Goal: Use online tool/utility: Use online tool/utility

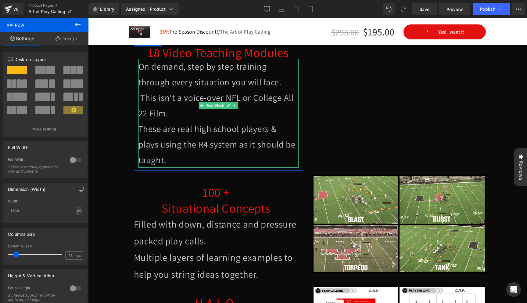
scroll to position [1104, 0]
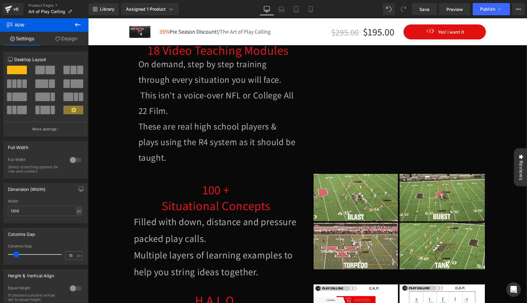
click at [200, 196] on div "100 + Situational Concepts Heading" at bounding box center [216, 198] width 165 height 32
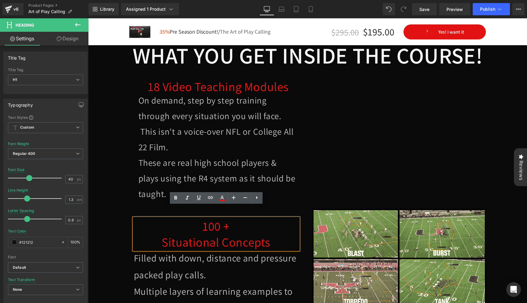
scroll to position [1057, 0]
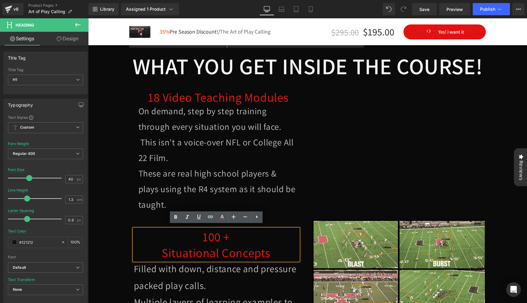
click at [199, 233] on h1 "100 +" at bounding box center [216, 236] width 165 height 16
click at [237, 236] on h1 "100 +" at bounding box center [216, 236] width 165 height 16
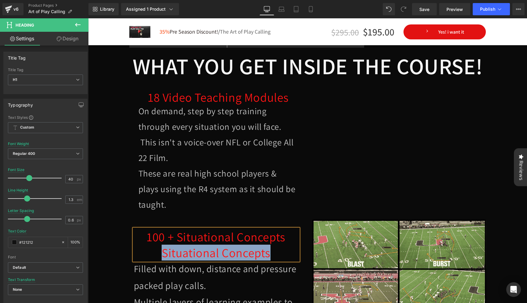
drag, startPoint x: 271, startPoint y: 248, endPoint x: 164, endPoint y: 248, distance: 106.2
click at [164, 248] on h1 "Situational Concepts" at bounding box center [216, 252] width 165 height 16
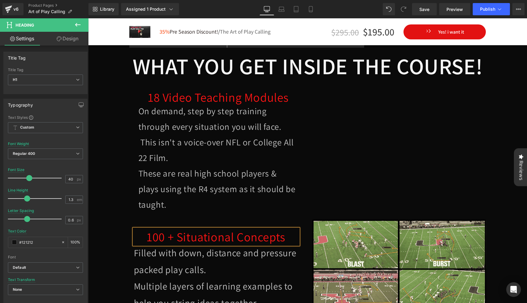
click at [189, 213] on div "WHAT YOU GET INSIDE THE COURSE! Heading 18 Video Teaching Modules Heading On de…" at bounding box center [308, 135] width 366 height 167
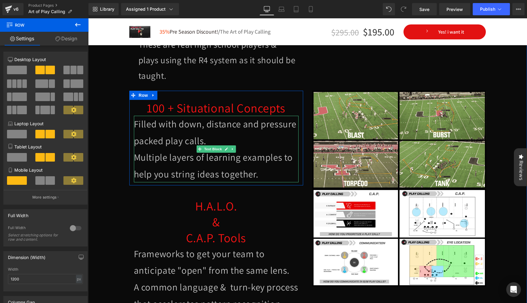
scroll to position [1187, 0]
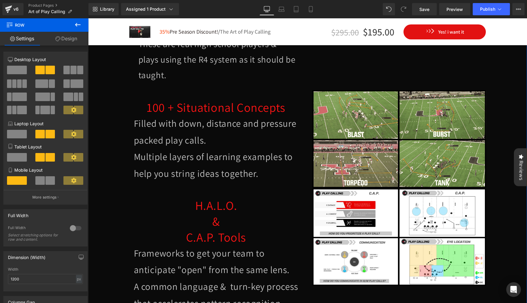
click at [196, 213] on h1 "&" at bounding box center [216, 221] width 165 height 16
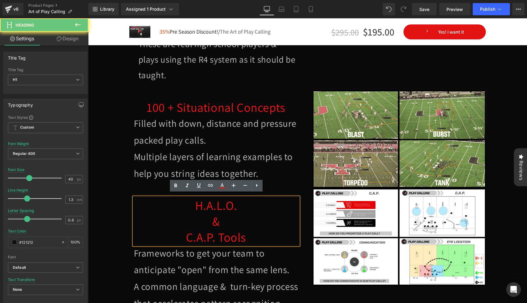
click at [200, 214] on h1 "&" at bounding box center [216, 221] width 165 height 16
click at [195, 202] on span "H.A.L.O." at bounding box center [216, 205] width 42 height 16
click at [244, 202] on h1 "H.A.L.O." at bounding box center [216, 205] width 165 height 16
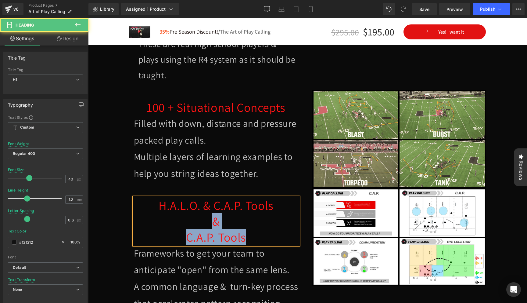
drag, startPoint x: 256, startPoint y: 229, endPoint x: 209, endPoint y: 219, distance: 48.1
click at [209, 219] on div "H.A.L.O. & C.A.P. Tools & C.A.P. Tools" at bounding box center [216, 221] width 165 height 48
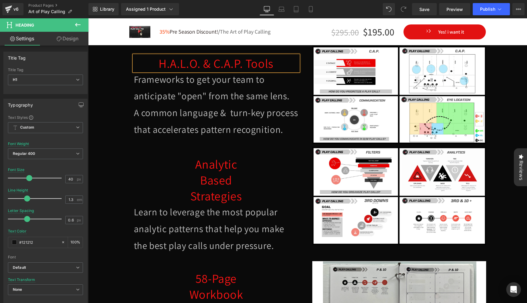
scroll to position [1332, 0]
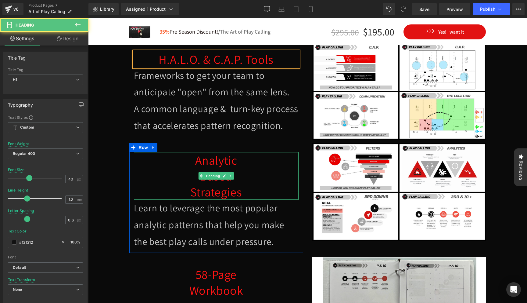
click at [231, 168] on span "Based" at bounding box center [216, 176] width 32 height 16
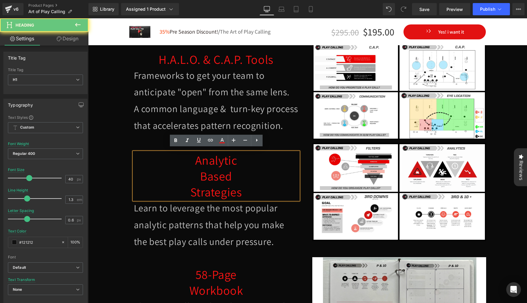
click at [252, 160] on h1 "Analytic" at bounding box center [216, 160] width 165 height 16
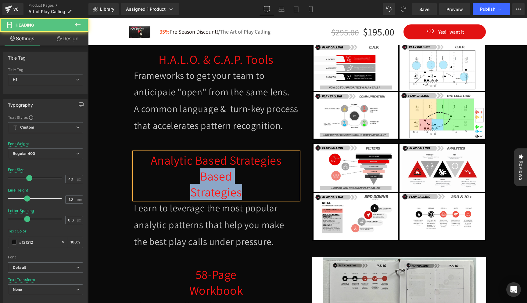
drag, startPoint x: 248, startPoint y: 189, endPoint x: 198, endPoint y: 174, distance: 52.6
click at [198, 174] on div "Analytic Based Strategies Based Strategies" at bounding box center [216, 176] width 165 height 48
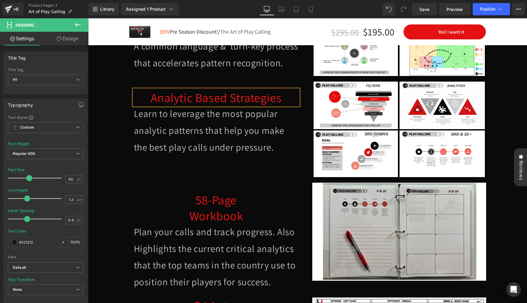
scroll to position [1395, 0]
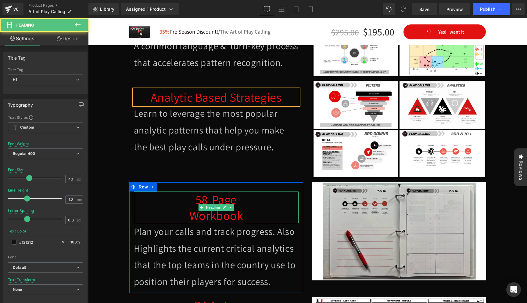
click at [250, 198] on h1 "58-Page" at bounding box center [216, 199] width 165 height 16
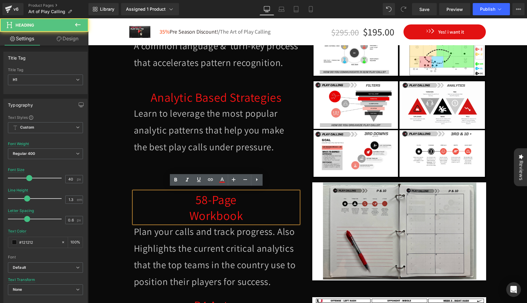
click at [242, 195] on h1 "58-Page" at bounding box center [216, 199] width 165 height 16
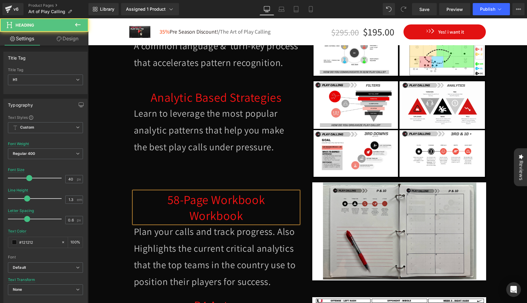
drag, startPoint x: 250, startPoint y: 212, endPoint x: 172, endPoint y: 210, distance: 78.7
click at [172, 210] on h1 "Workbook" at bounding box center [216, 215] width 165 height 16
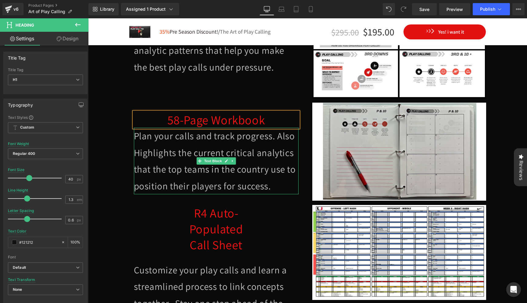
scroll to position [1487, 0]
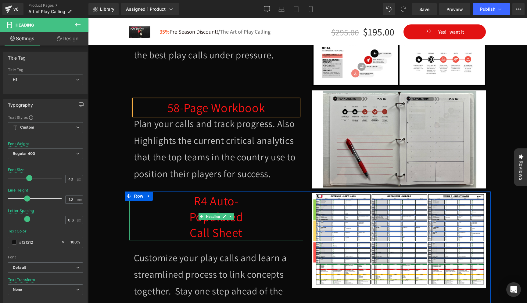
click at [243, 197] on h1 "R4 Auto-" at bounding box center [216, 200] width 174 height 16
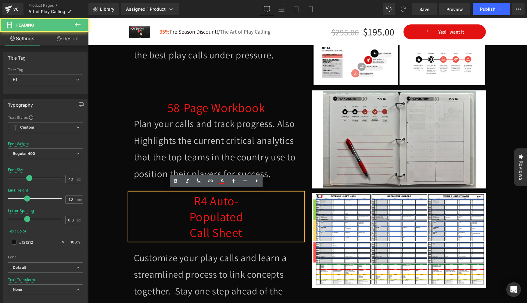
click at [237, 197] on span "R4 Auto-" at bounding box center [216, 200] width 45 height 16
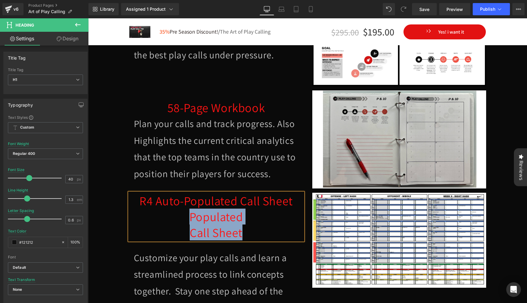
drag, startPoint x: 254, startPoint y: 227, endPoint x: 186, endPoint y: 213, distance: 69.4
click at [186, 214] on div "R4 Auto-Populated Call Sheet Populated Call Sheet" at bounding box center [216, 216] width 174 height 48
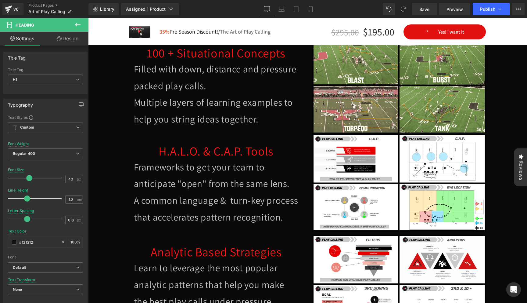
scroll to position [1247, 0]
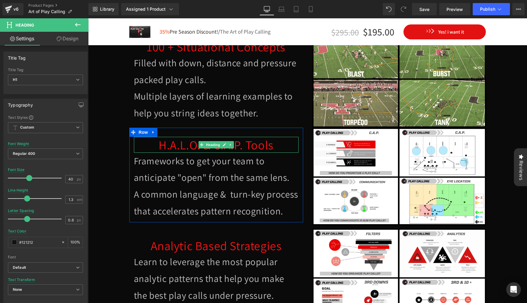
click at [165, 138] on span "H.A.L.O. & C.A.P. Tools" at bounding box center [216, 145] width 115 height 16
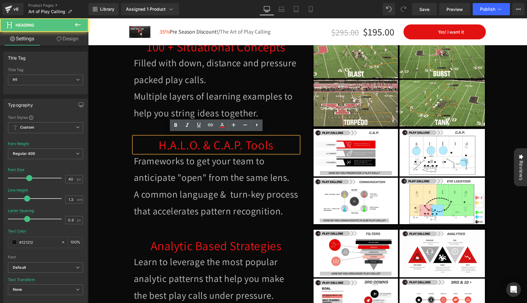
click at [159, 140] on h1 "H.A.L.O. & C.A.P. Tools" at bounding box center [216, 145] width 165 height 16
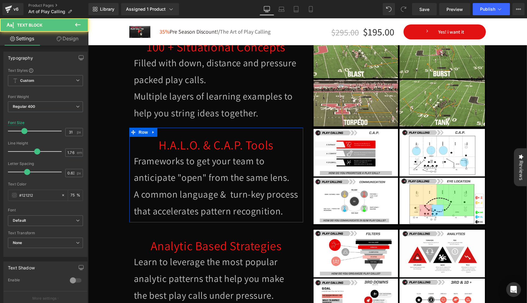
click at [141, 155] on span "Frameworks to get your team to anticipate "open" from the same lens." at bounding box center [212, 168] width 156 height 29
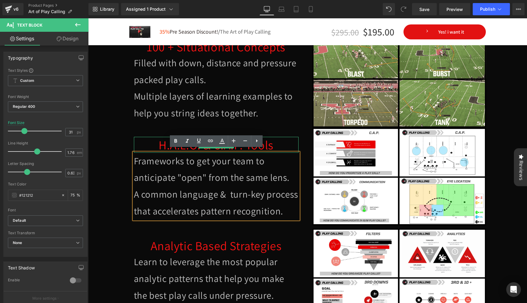
click at [162, 139] on span "H.A.L.O. & C.A.P. Tools" at bounding box center [216, 145] width 115 height 16
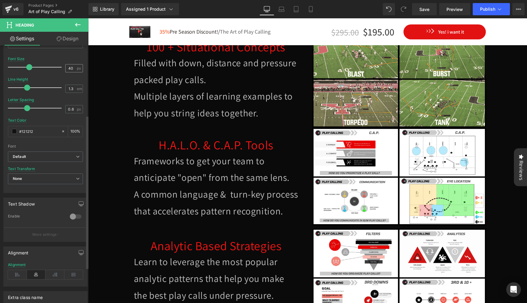
scroll to position [132, 0]
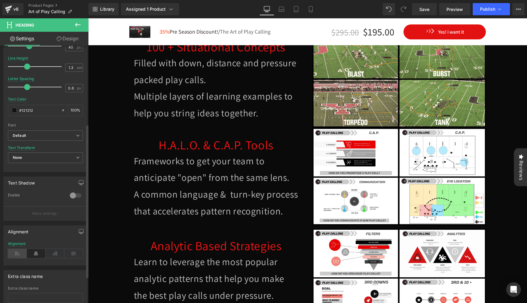
click at [20, 251] on icon at bounding box center [17, 253] width 19 height 9
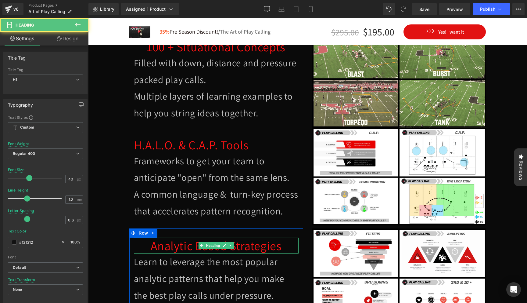
click at [145, 237] on h1 "Analytic Based Strategies" at bounding box center [216, 245] width 165 height 16
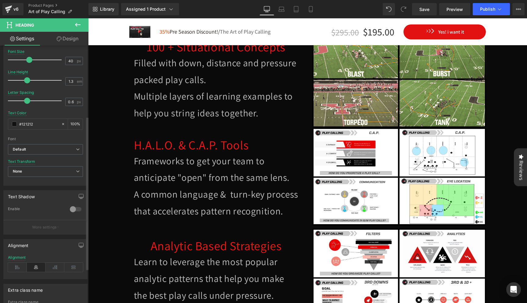
scroll to position [119, 0]
click at [13, 267] on icon at bounding box center [17, 266] width 19 height 9
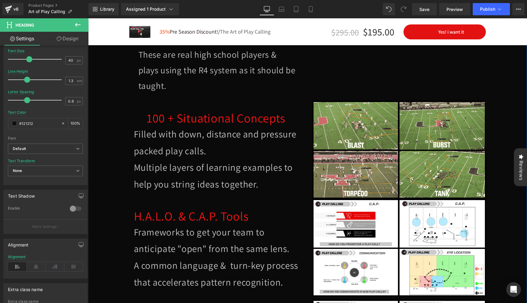
scroll to position [1177, 0]
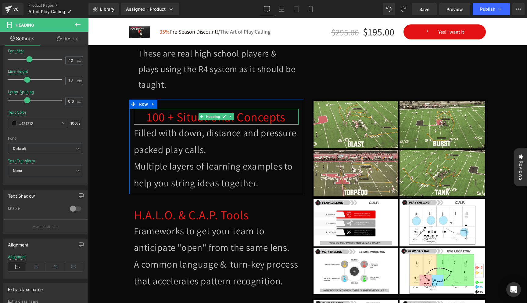
click at [143, 115] on h1 "100 + Situational Concepts" at bounding box center [216, 117] width 165 height 16
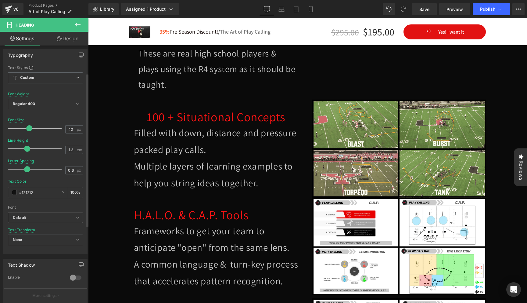
scroll to position [104, 0]
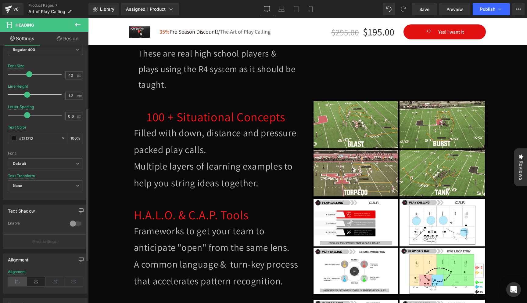
click at [17, 281] on icon at bounding box center [17, 281] width 19 height 9
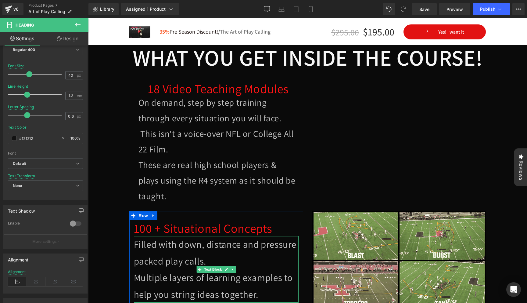
scroll to position [1044, 0]
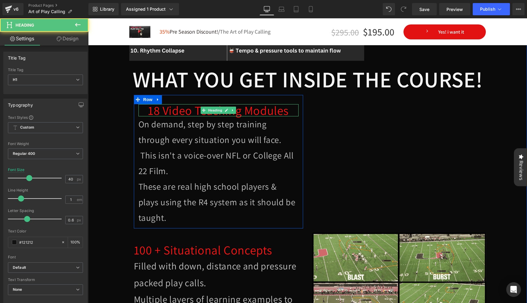
click at [149, 108] on span "18 Video Teaching Modules" at bounding box center [218, 110] width 141 height 16
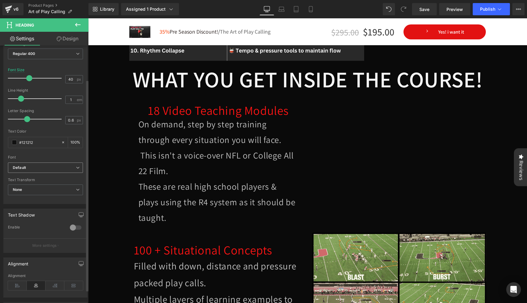
scroll to position [122, 0]
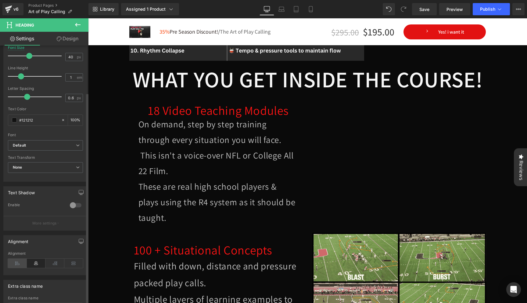
click at [17, 263] on icon at bounding box center [17, 262] width 19 height 9
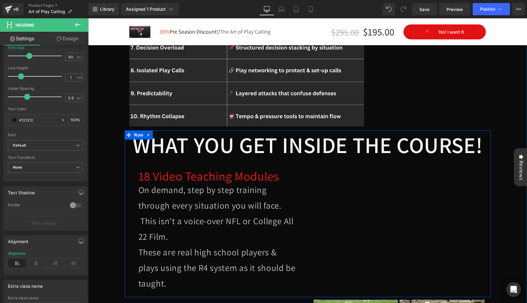
scroll to position [974, 0]
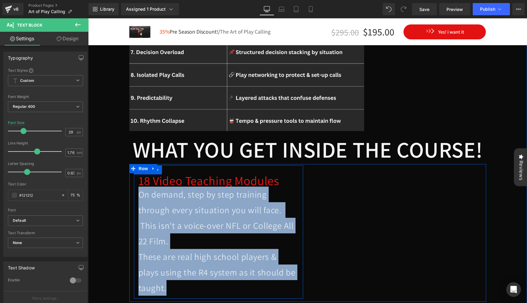
drag, startPoint x: 166, startPoint y: 270, endPoint x: 137, endPoint y: 196, distance: 79.6
click at [137, 196] on div "18 Video Teaching Modules Heading On demand, step by step training through ever…" at bounding box center [218, 234] width 169 height 121
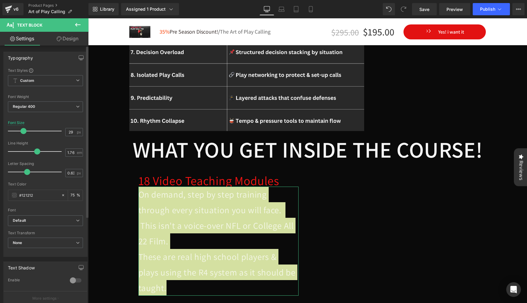
type input "28"
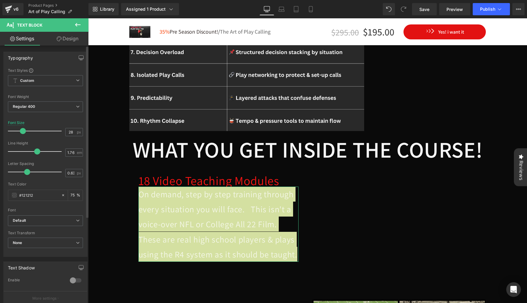
click at [22, 131] on span at bounding box center [23, 131] width 6 height 6
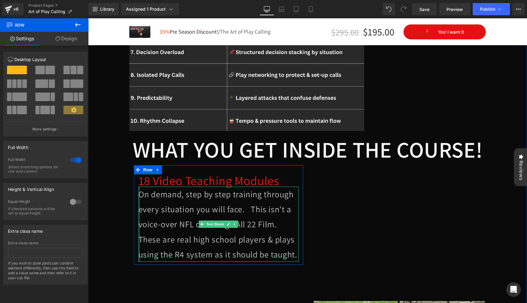
click at [139, 195] on div at bounding box center [139, 223] width 2 height 75
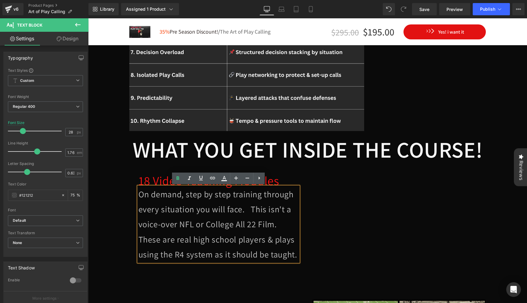
click at [140, 193] on span "On demand, step by step training through every situation you will face. This is…" at bounding box center [215, 208] width 155 height 41
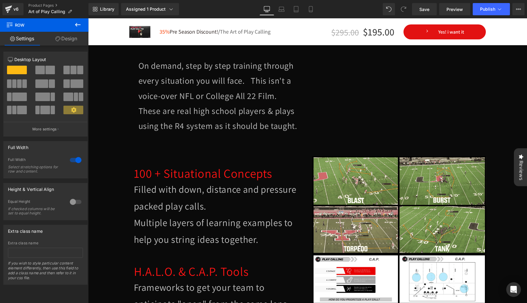
scroll to position [1117, 0]
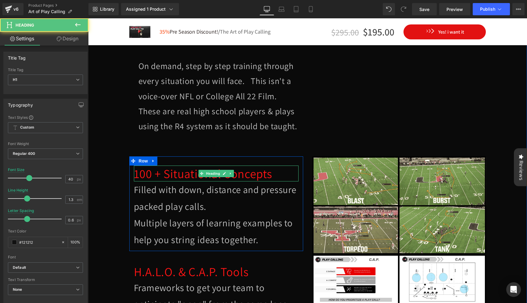
click at [280, 175] on h1 "100 + Situational Concepts" at bounding box center [216, 173] width 165 height 16
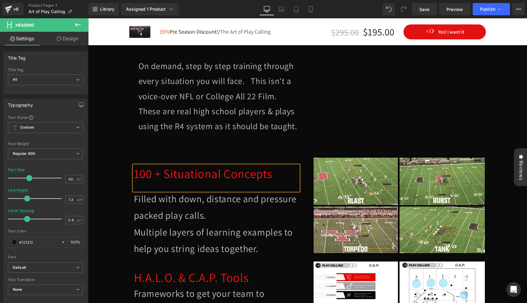
click at [156, 181] on div at bounding box center [216, 185] width 165 height 9
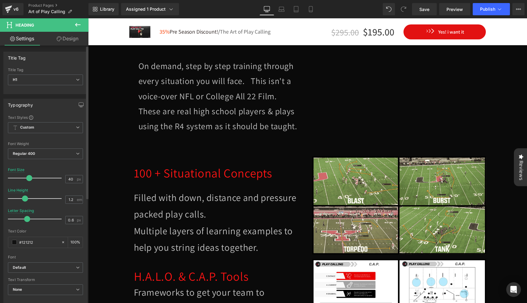
type input "1.3"
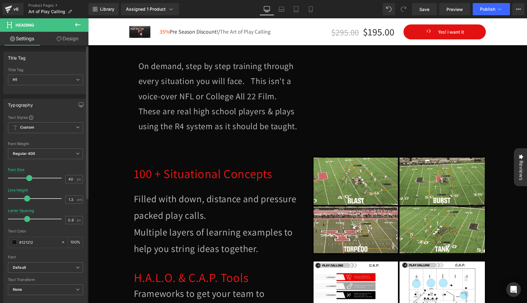
click at [27, 200] on span at bounding box center [27, 198] width 6 height 6
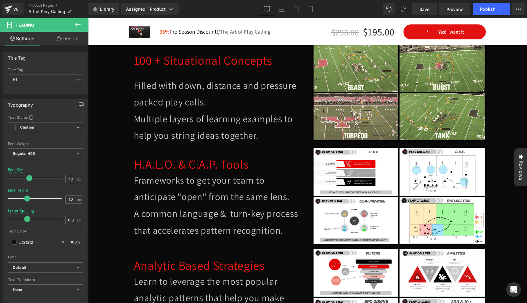
scroll to position [1234, 0]
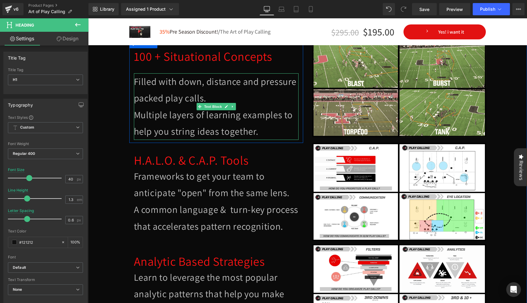
click at [136, 84] on span "Filled with down, distance and pressure packed play calls." at bounding box center [215, 89] width 163 height 29
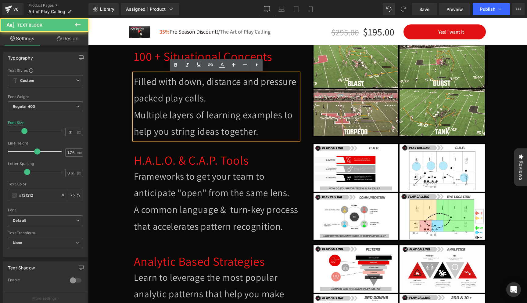
click at [135, 82] on span "Filled with down, distance and pressure packed play calls." at bounding box center [215, 89] width 163 height 29
click at [136, 81] on span "Filled with down, distance and pressure packed play calls." at bounding box center [215, 89] width 163 height 29
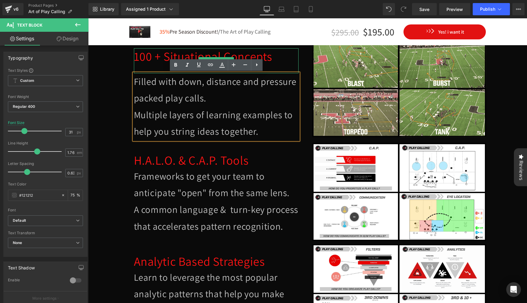
click at [142, 68] on div at bounding box center [216, 68] width 165 height 9
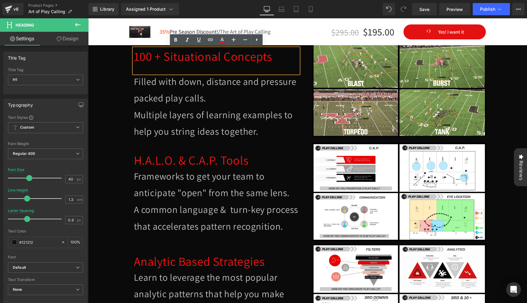
click at [139, 69] on div at bounding box center [216, 68] width 165 height 9
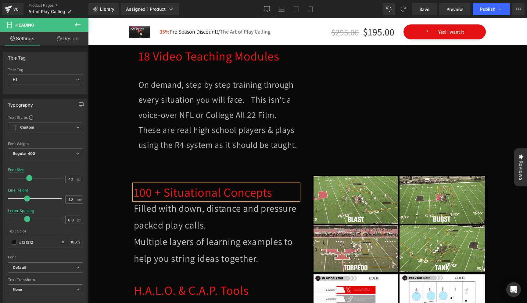
scroll to position [1097, 0]
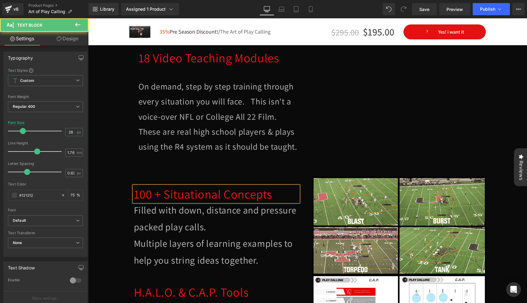
click at [163, 77] on p at bounding box center [218, 71] width 160 height 15
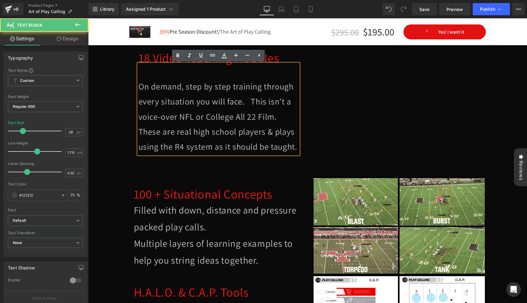
click at [163, 73] on p at bounding box center [218, 71] width 160 height 15
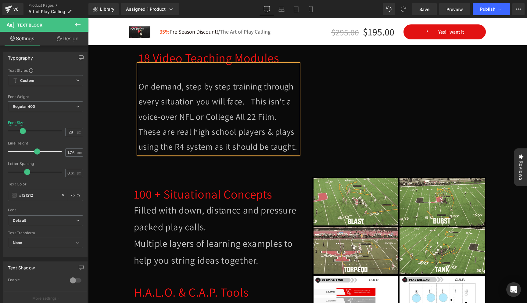
click at [141, 82] on span "On demand, step by step training through every situation you will face. This is…" at bounding box center [215, 101] width 155 height 41
click at [143, 79] on p "On demand, step by step training through every situation you will face. This is…" at bounding box center [218, 101] width 160 height 45
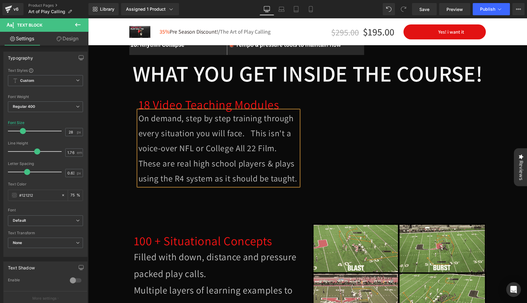
scroll to position [1049, 0]
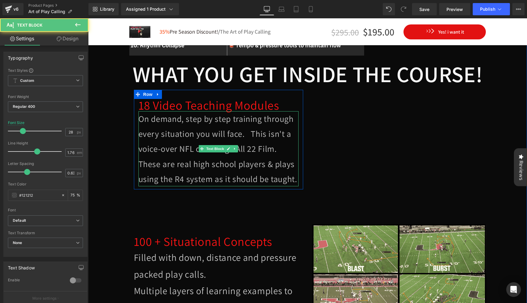
click at [153, 129] on span "On demand, step by step training through every situation you will face. This is…" at bounding box center [215, 133] width 155 height 41
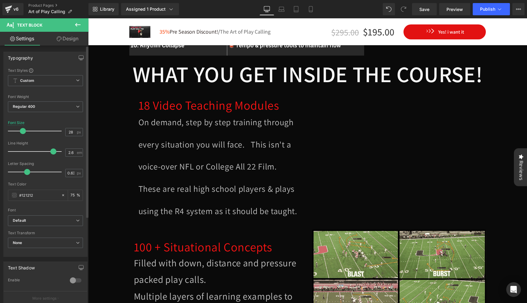
type input "2.5"
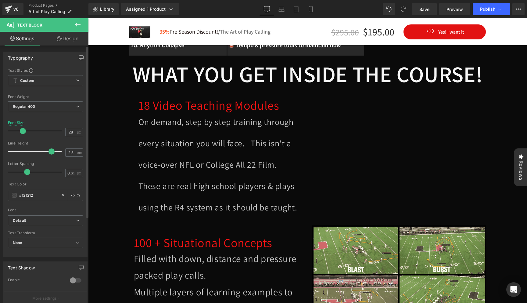
drag, startPoint x: 35, startPoint y: 152, endPoint x: 49, endPoint y: 155, distance: 14.4
click at [49, 155] on div at bounding box center [36, 151] width 51 height 12
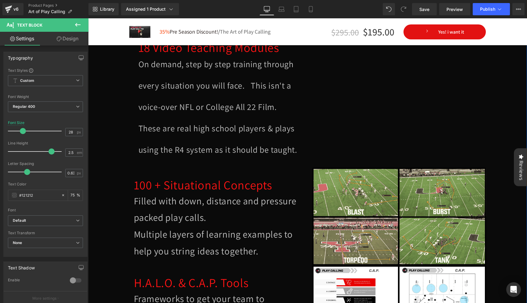
scroll to position [1112, 0]
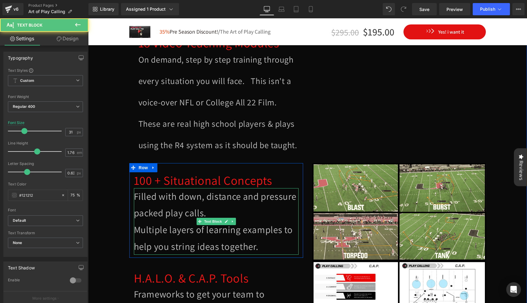
click at [145, 193] on span "Filled with down, distance and pressure packed play calls." at bounding box center [215, 204] width 163 height 29
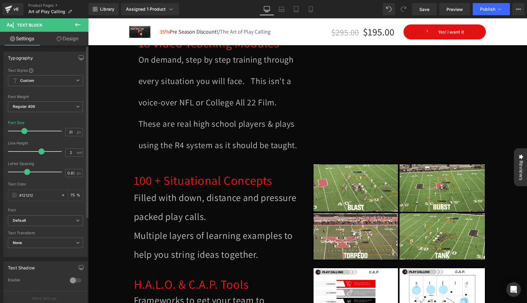
type input "1.9"
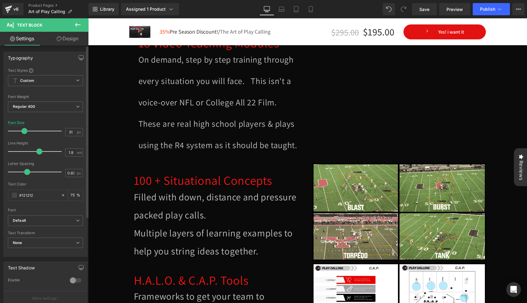
click at [40, 151] on span at bounding box center [39, 151] width 6 height 6
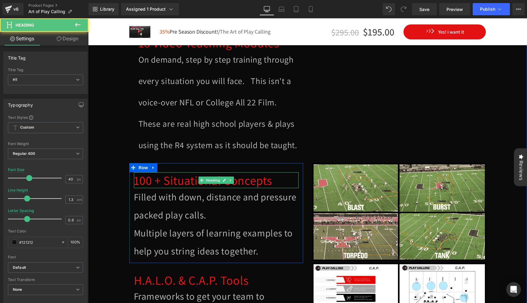
click at [145, 181] on span "100 + Situational Concepts" at bounding box center [203, 180] width 139 height 16
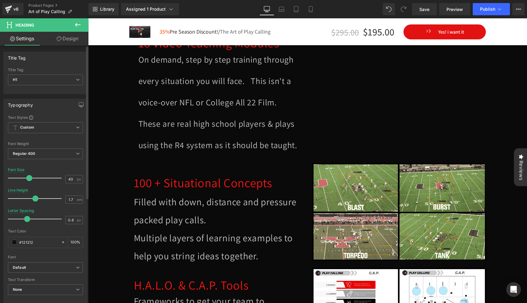
type input "1.8"
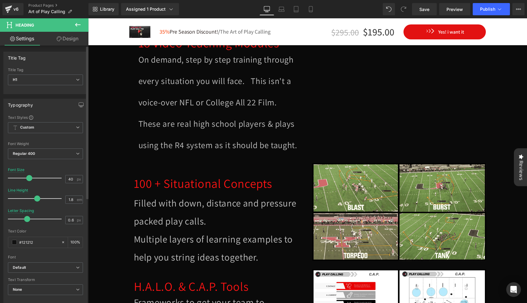
drag, startPoint x: 27, startPoint y: 197, endPoint x: 37, endPoint y: 194, distance: 9.9
click at [37, 194] on div at bounding box center [36, 198] width 51 height 12
click at [137, 225] on span "Filled with down, distance and pressure packed play calls." at bounding box center [215, 211] width 163 height 31
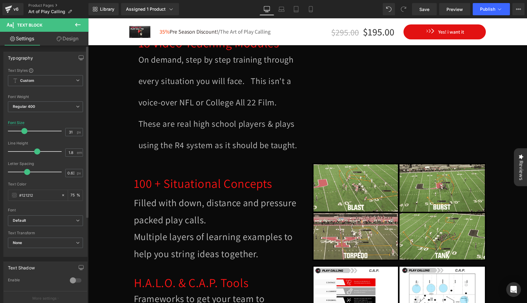
type input "1.9"
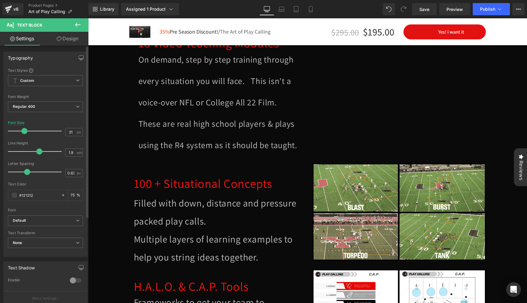
click at [38, 150] on span at bounding box center [39, 151] width 6 height 6
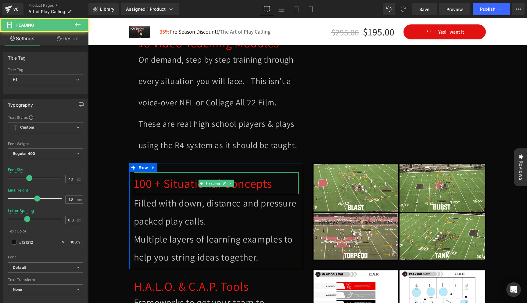
click at [137, 176] on span "100 + Situational Concepts" at bounding box center [203, 183] width 139 height 16
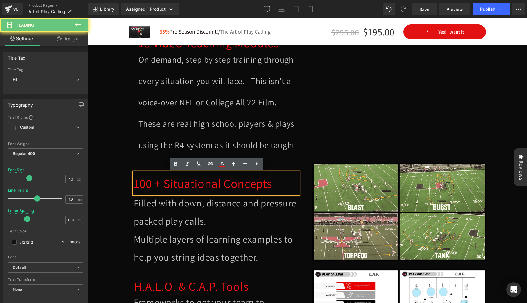
click at [135, 181] on span "100 + Situational Concepts" at bounding box center [203, 183] width 139 height 16
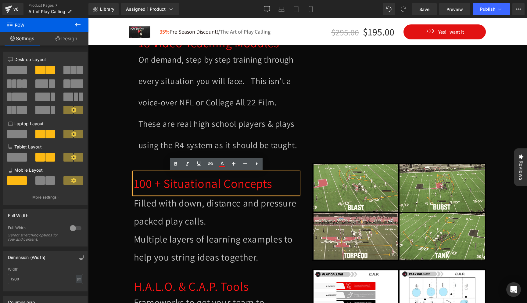
click at [135, 162] on div "100 + Situational Concepts Heading Filled with down, distance and pressure pack…" at bounding box center [308, 215] width 366 height 107
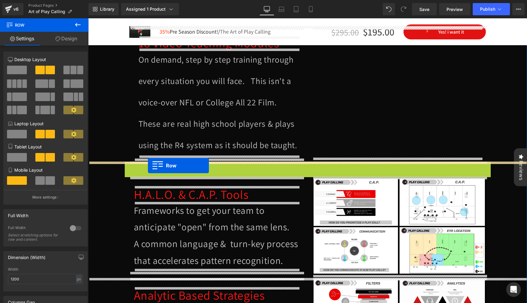
drag, startPoint x: 137, startPoint y: 166, endPoint x: 148, endPoint y: 165, distance: 10.7
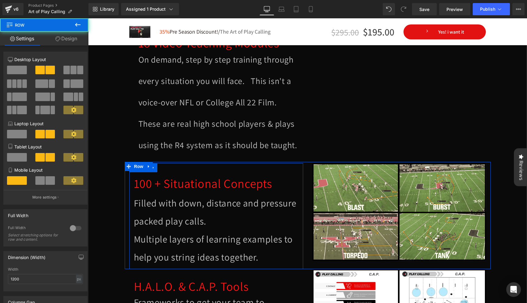
click at [162, 168] on div "100 + Situational Concepts Heading Filled with down, distance and pressure pack…" at bounding box center [216, 216] width 174 height 106
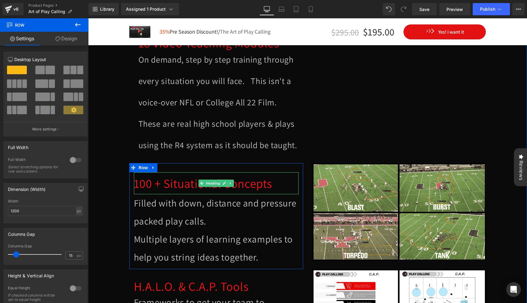
click at [173, 173] on div "100 + Situational Concepts Heading" at bounding box center [216, 183] width 165 height 22
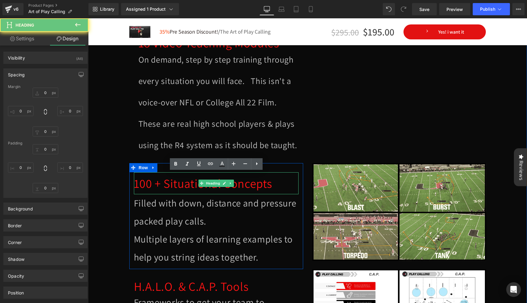
type input "0"
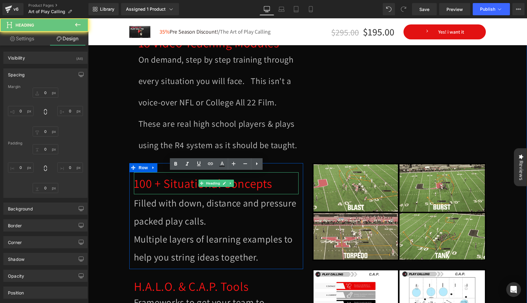
type input "0"
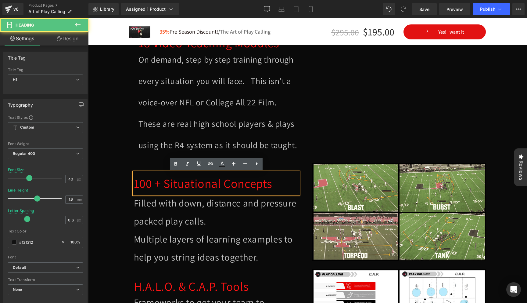
click at [163, 172] on div "100 + Situational Concepts" at bounding box center [216, 183] width 165 height 22
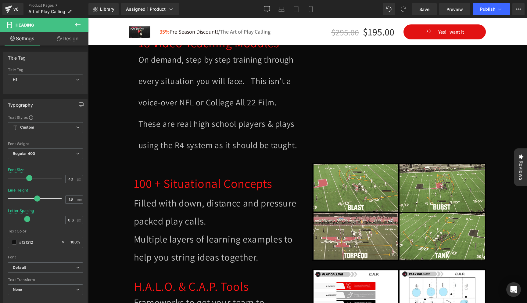
click at [69, 38] on link "Design" at bounding box center [67, 39] width 44 height 14
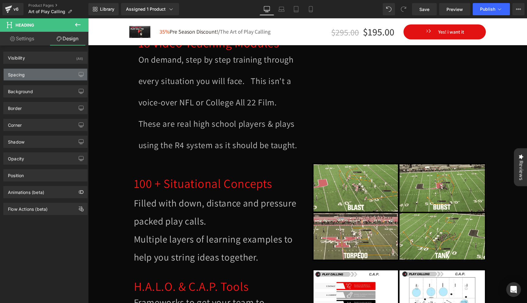
click at [47, 76] on div "Spacing" at bounding box center [46, 75] width 84 height 12
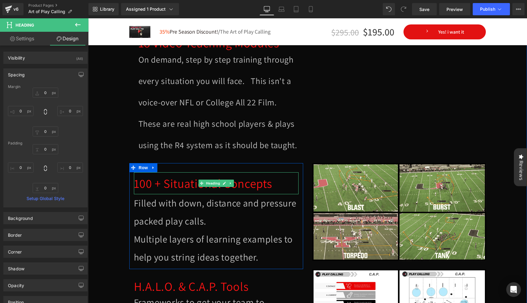
click at [183, 180] on span "100 + Situational Concepts" at bounding box center [203, 183] width 139 height 16
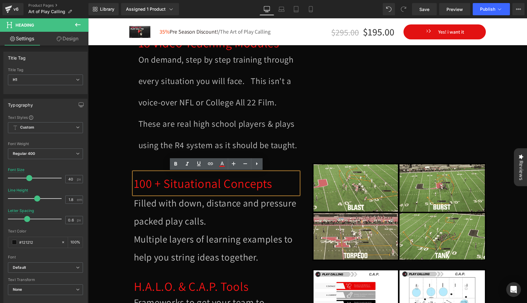
click at [162, 165] on div "100 + Situational Concepts Heading Filled with down, distance and pressure pack…" at bounding box center [216, 216] width 174 height 106
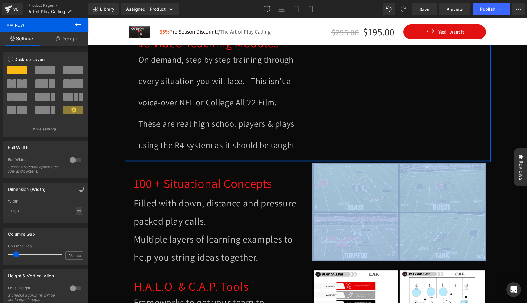
click at [164, 162] on div "100 + Situational Concepts Heading Filled with down, distance and pressure pack…" at bounding box center [308, 215] width 366 height 107
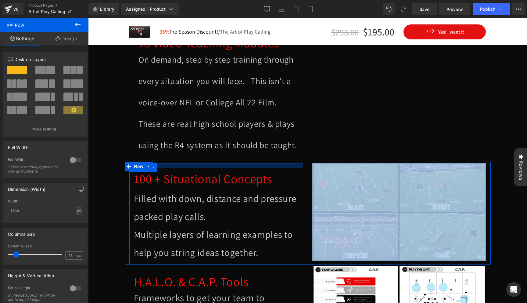
drag, startPoint x: 165, startPoint y: 165, endPoint x: 167, endPoint y: 160, distance: 5.0
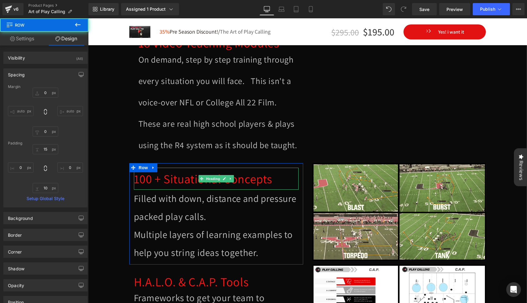
click at [188, 174] on span "100 + Situational Concepts" at bounding box center [203, 179] width 139 height 16
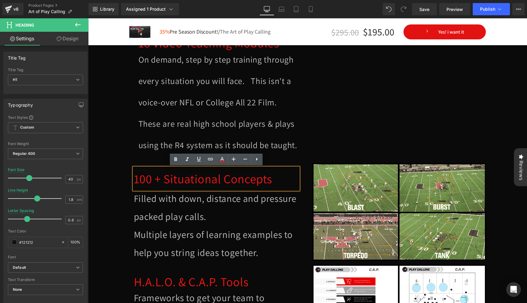
click at [192, 122] on span "These are real high school players & plays using the R4 system as it should be …" at bounding box center [217, 134] width 159 height 33
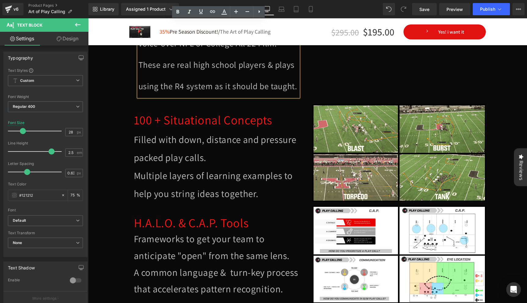
scroll to position [1198, 0]
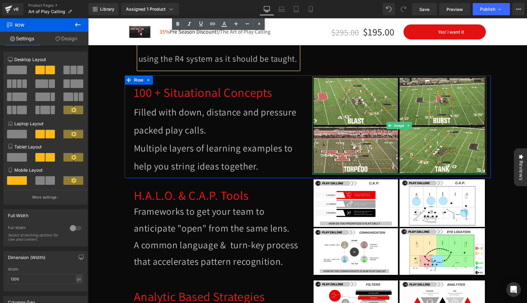
drag, startPoint x: 332, startPoint y: 178, endPoint x: 335, endPoint y: 174, distance: 4.9
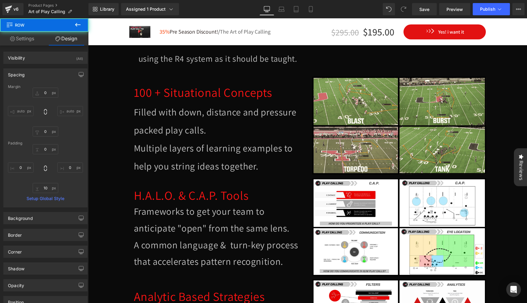
click at [303, 181] on div "H.A.L.O. & C.A.P. Tools Heading Frameworks to get your team to anticipate "open…" at bounding box center [216, 225] width 183 height 95
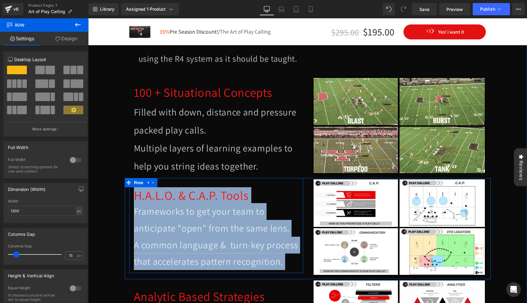
drag, startPoint x: 283, startPoint y: 183, endPoint x: 282, endPoint y: 188, distance: 5.5
click at [282, 188] on div "H.A.L.O. & C.A.P. Tools Heading Frameworks to get your team to anticipate "open…" at bounding box center [216, 225] width 174 height 95
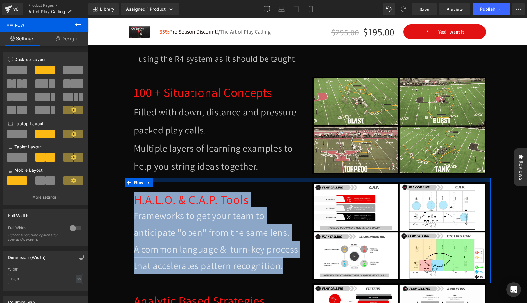
drag, startPoint x: 286, startPoint y: 179, endPoint x: 286, endPoint y: 183, distance: 4.0
click at [286, 183] on div "H.A.L.O. & C.A.P. Tools Heading Frameworks to get your team to anticipate "open…" at bounding box center [308, 230] width 366 height 105
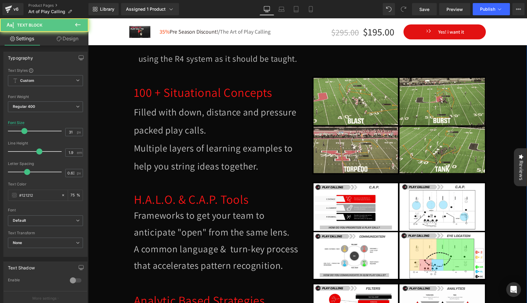
click at [277, 171] on p "Multiple layers of learning examples to help you string ideas together." at bounding box center [216, 157] width 165 height 36
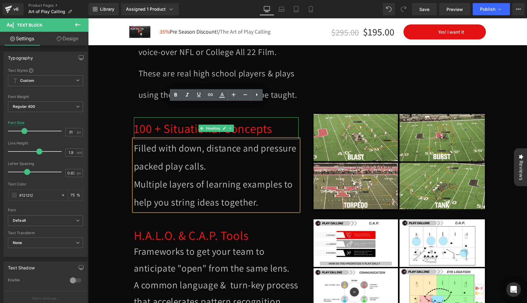
scroll to position [1083, 0]
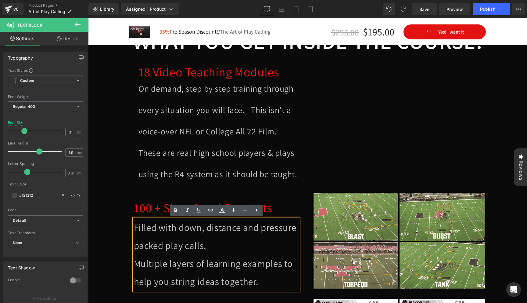
click at [178, 135] on span "On demand, step by step training through every situation you will face. This is…" at bounding box center [215, 110] width 155 height 54
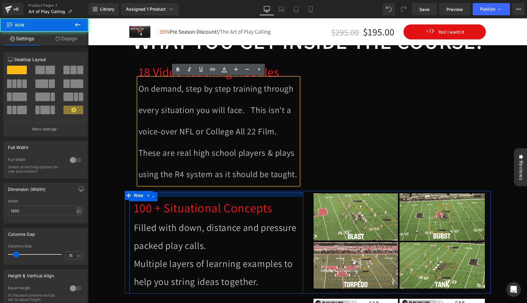
click at [164, 196] on div at bounding box center [216, 194] width 174 height 5
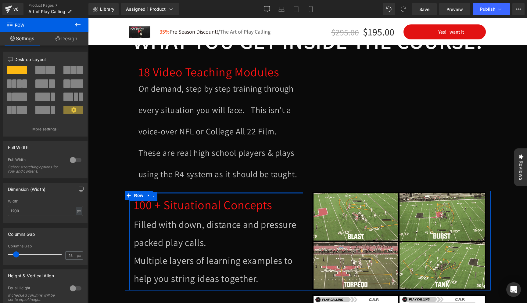
drag, startPoint x: 164, startPoint y: 196, endPoint x: 164, endPoint y: 193, distance: 3.1
click at [164, 193] on div at bounding box center [216, 193] width 174 height 2
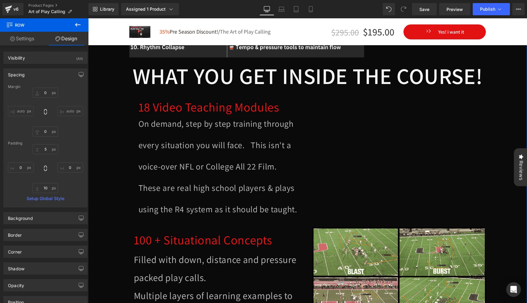
scroll to position [1051, 0]
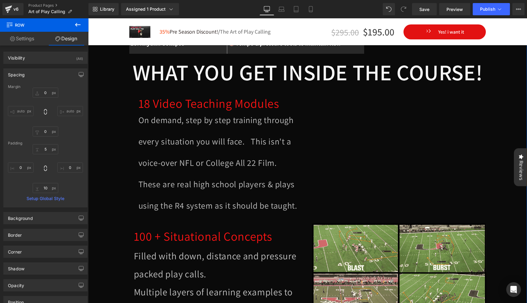
click at [125, 177] on div "WHAT YOU GET INSIDE THE COURSE! Heading 18 Video Teaching Modules Heading On de…" at bounding box center [308, 140] width 366 height 164
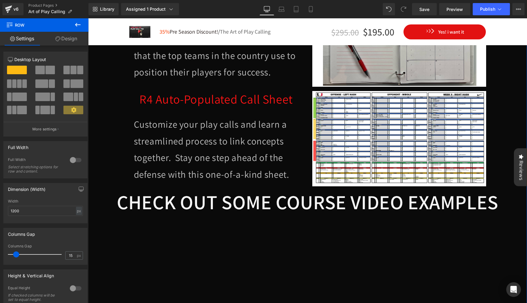
scroll to position [1639, 0]
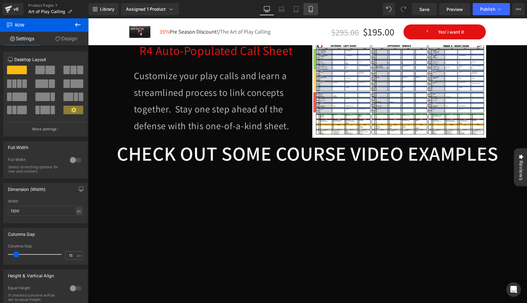
click at [316, 8] on link "Mobile" at bounding box center [311, 9] width 15 height 12
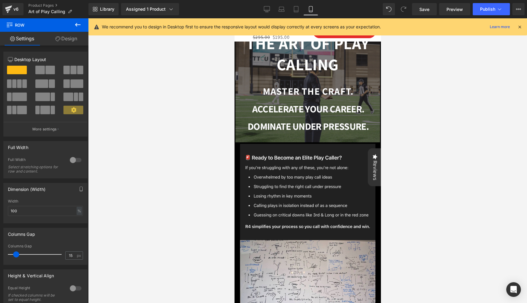
scroll to position [0, 0]
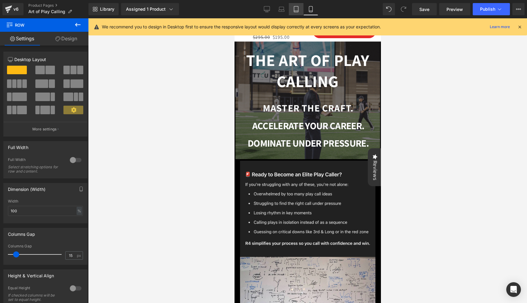
click at [299, 11] on icon at bounding box center [296, 9] width 6 height 6
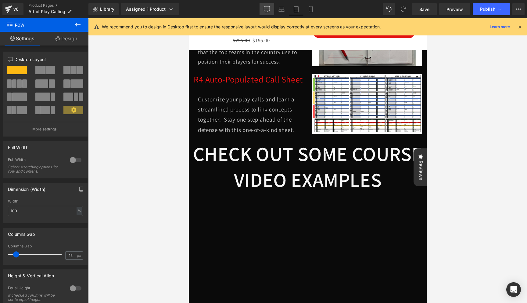
click at [269, 9] on icon at bounding box center [267, 9] width 6 height 6
type input "1200"
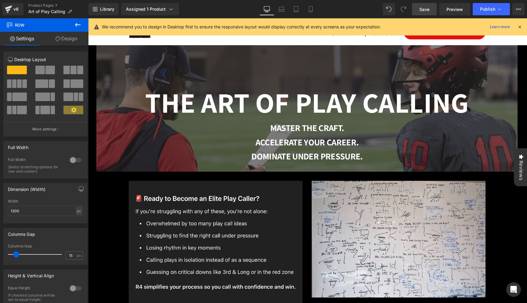
click at [426, 9] on span "Save" at bounding box center [424, 9] width 10 height 6
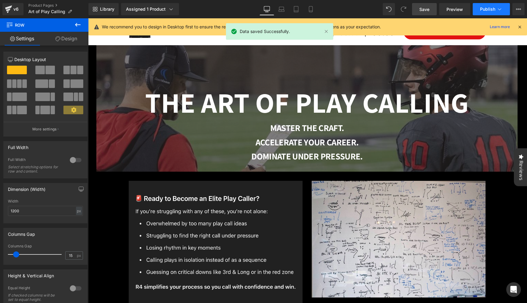
click at [484, 9] on span "Publish" at bounding box center [487, 9] width 15 height 5
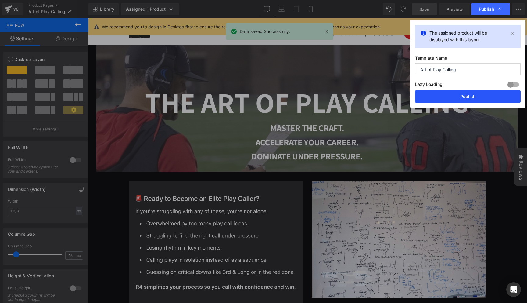
click at [461, 96] on button "Publish" at bounding box center [468, 96] width 106 height 12
